Goal: Information Seeking & Learning: Check status

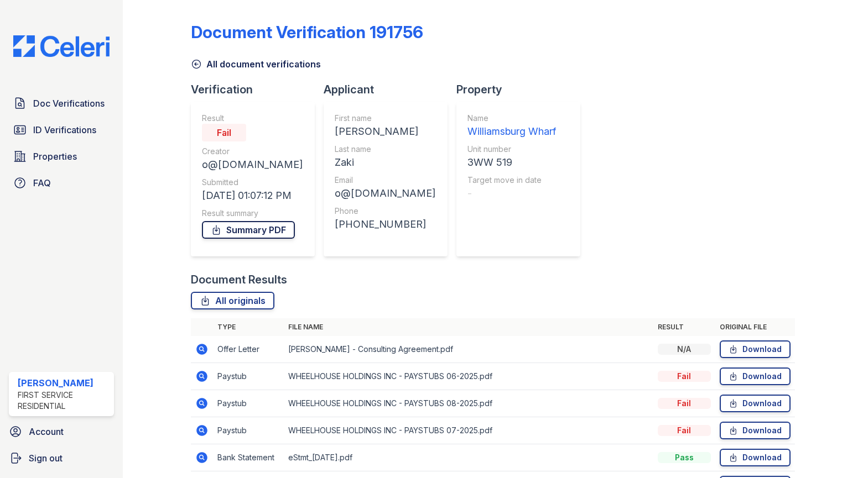
click at [271, 228] on link "Summary PDF" at bounding box center [248, 230] width 93 height 18
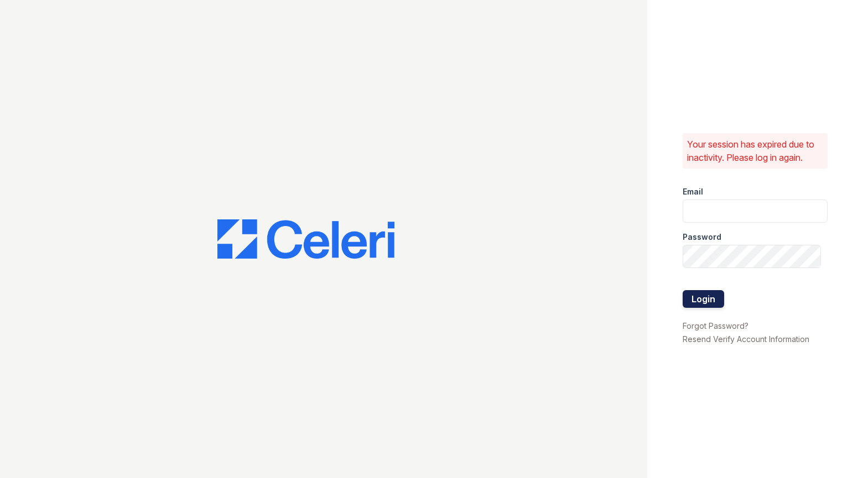
type input "Mindy.Singh@corcoran.com"
click at [697, 299] on button "Login" at bounding box center [702, 299] width 41 height 18
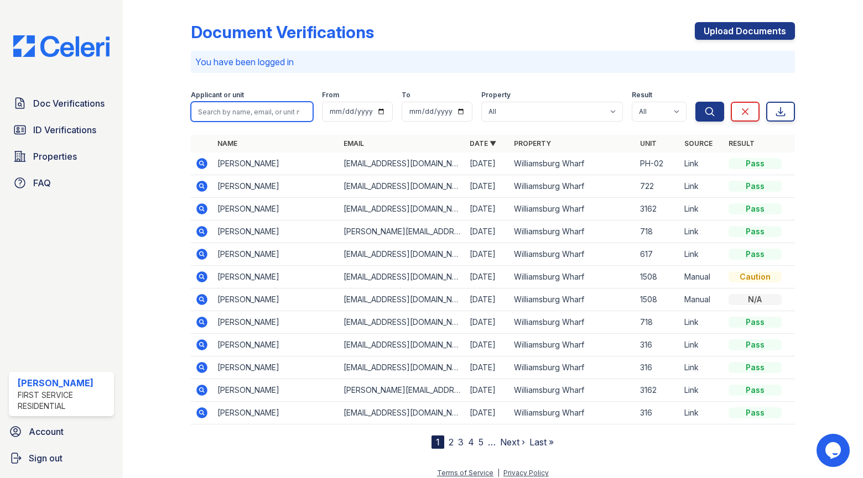
click at [241, 104] on input "search" at bounding box center [252, 112] width 122 height 20
type input "[PERSON_NAME]"
click at [695, 102] on button "Search" at bounding box center [709, 112] width 29 height 20
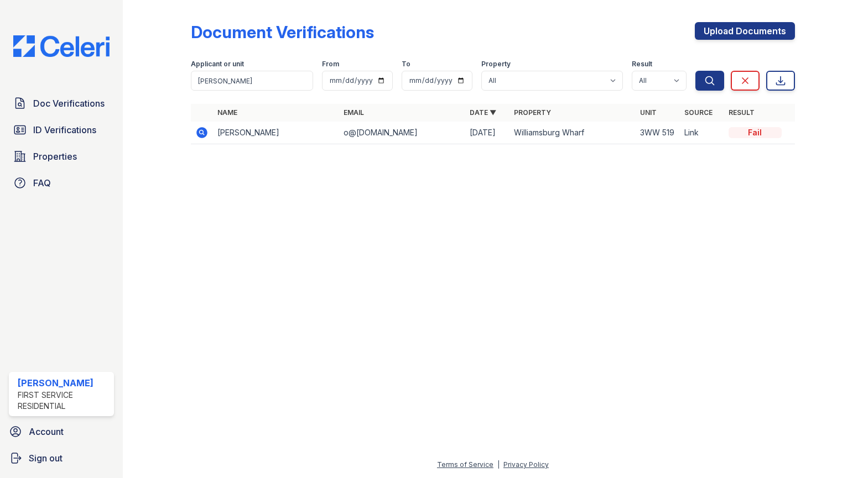
click at [203, 131] on icon at bounding box center [201, 132] width 13 height 13
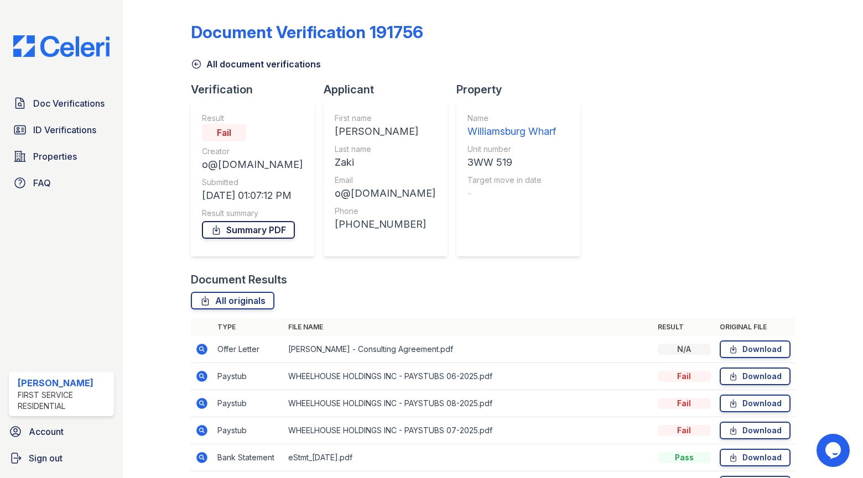
click at [237, 232] on link "Summary PDF" at bounding box center [248, 230] width 93 height 18
click at [70, 132] on span "ID Verifications" at bounding box center [64, 129] width 63 height 13
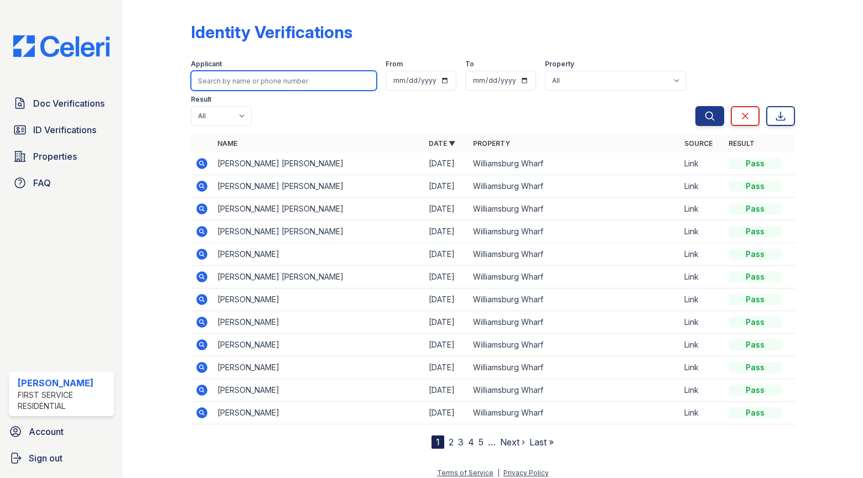
click at [214, 72] on input "search" at bounding box center [284, 81] width 186 height 20
type input "[PERSON_NAME]"
click at [695, 106] on button "Search" at bounding box center [709, 116] width 29 height 20
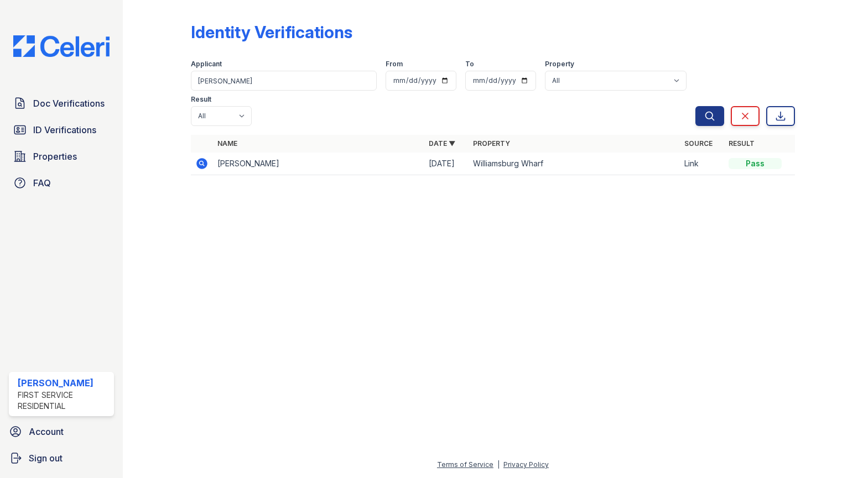
click at [201, 161] on icon at bounding box center [201, 162] width 3 height 3
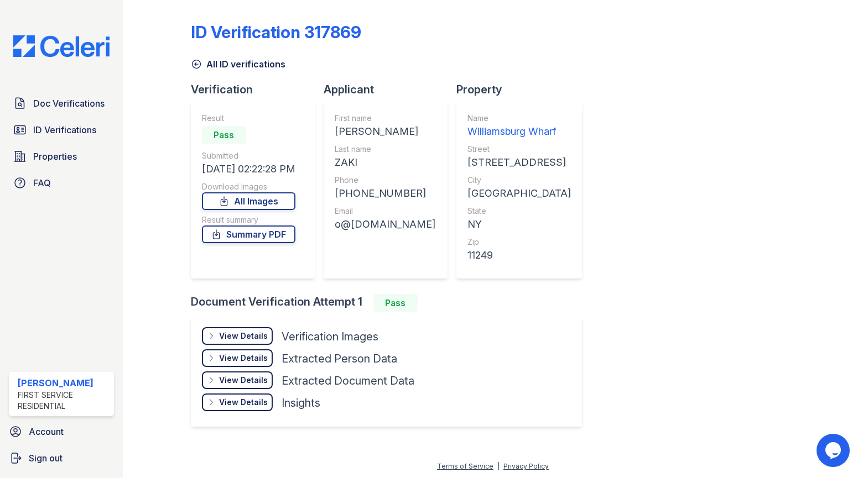
click at [217, 357] on div "View Details Details" at bounding box center [237, 358] width 71 height 18
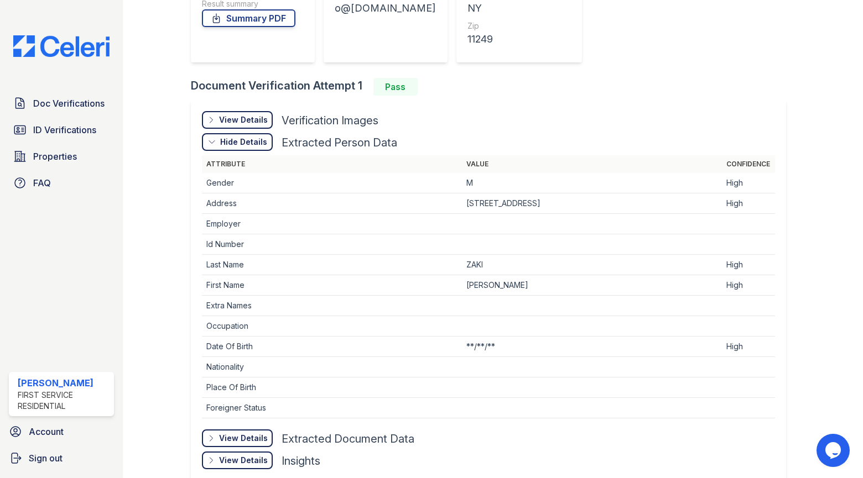
scroll to position [221, 0]
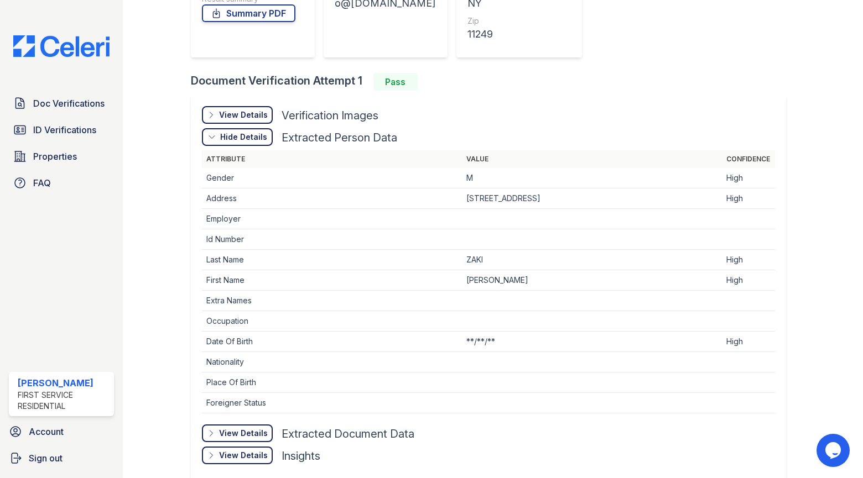
click at [227, 139] on div "Hide Details" at bounding box center [243, 137] width 47 height 11
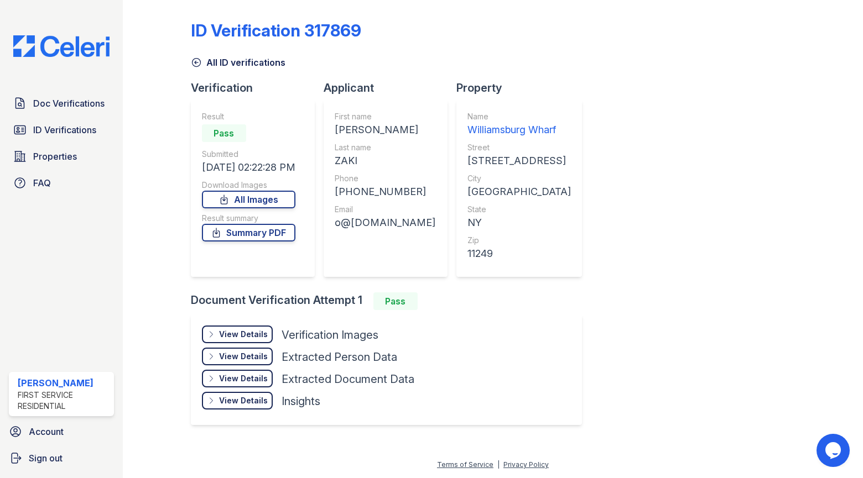
click at [217, 400] on div "View Details Details" at bounding box center [237, 401] width 71 height 18
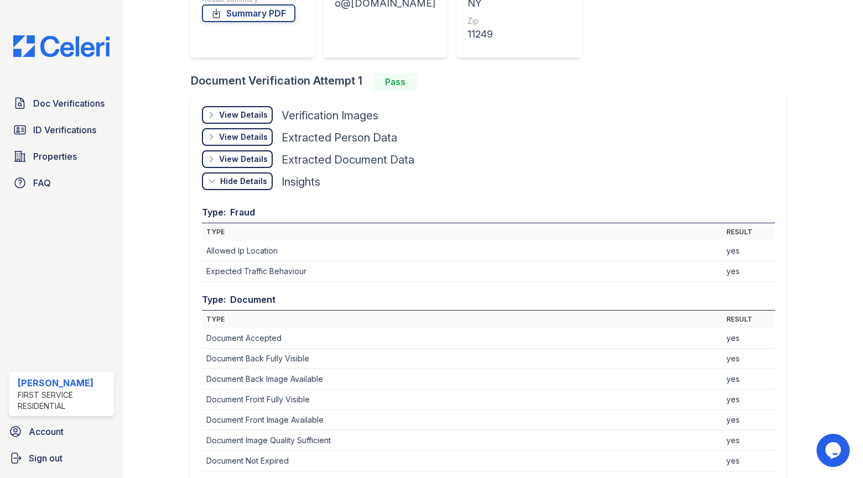
click at [208, 180] on icon at bounding box center [211, 181] width 9 height 9
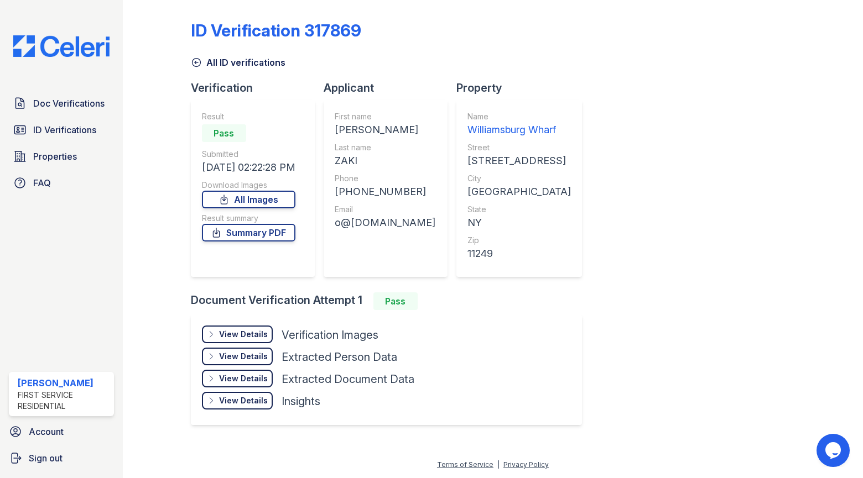
scroll to position [2, 0]
click at [208, 336] on icon at bounding box center [211, 334] width 9 height 9
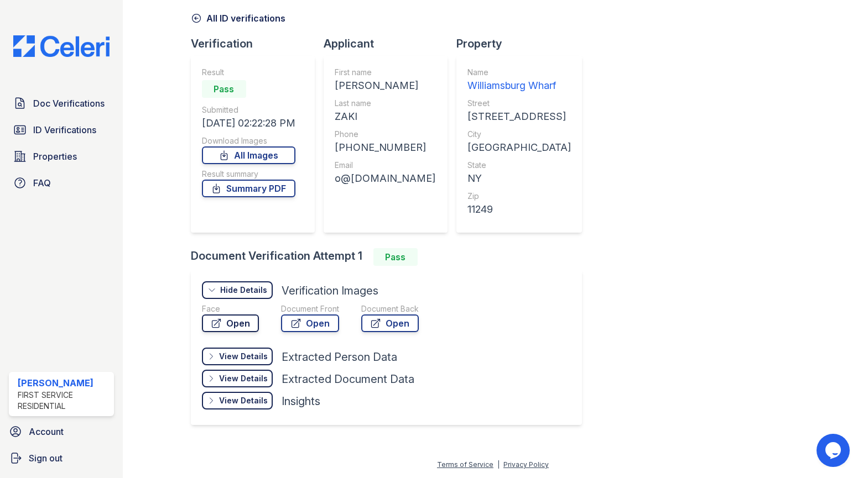
click at [219, 323] on icon at bounding box center [216, 323] width 11 height 11
click at [292, 323] on icon at bounding box center [295, 323] width 11 height 11
